Goal: Information Seeking & Learning: Learn about a topic

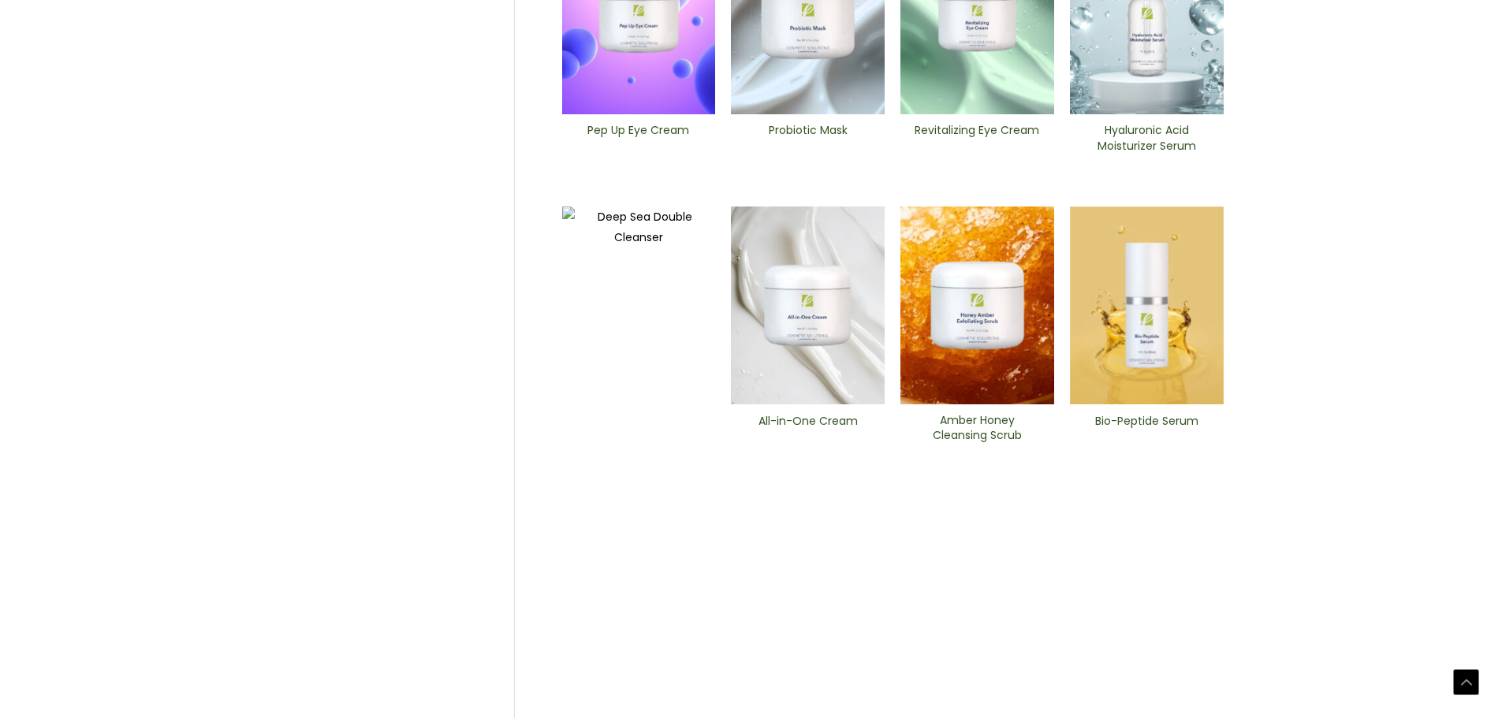
scroll to position [625, 0]
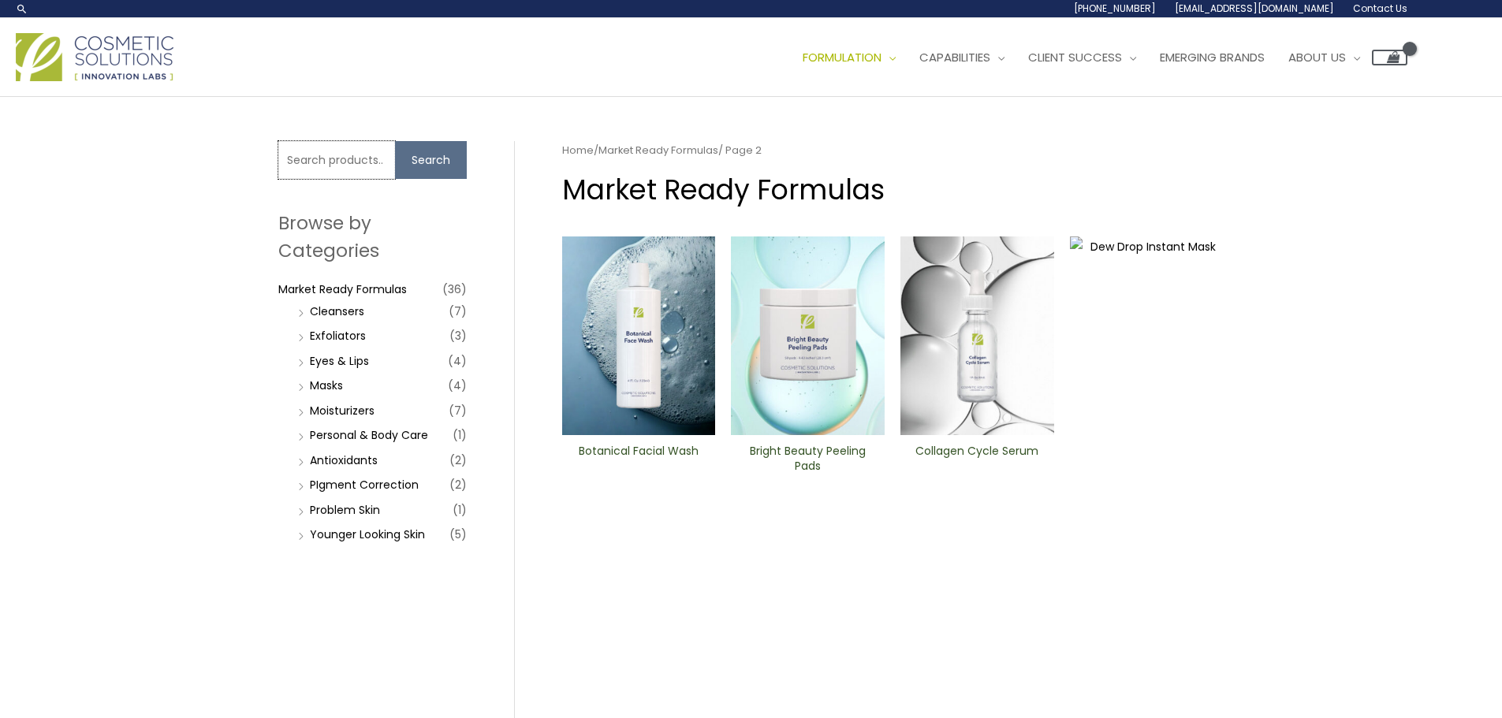
click at [345, 170] on input "Search for:" at bounding box center [336, 160] width 117 height 38
type input "bakuchiol"
click at [395, 141] on button "Search" at bounding box center [431, 160] width 72 height 38
